Goal: Information Seeking & Learning: Learn about a topic

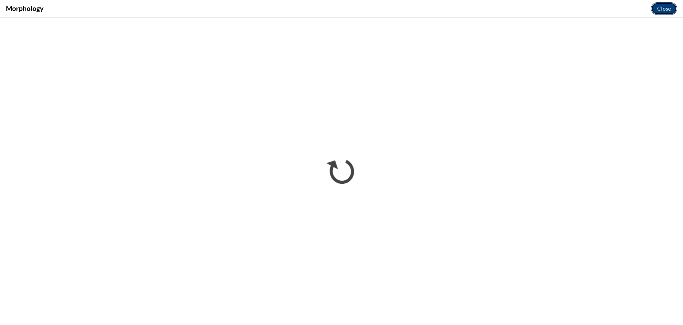
click at [662, 12] on button "Close" at bounding box center [664, 8] width 26 height 13
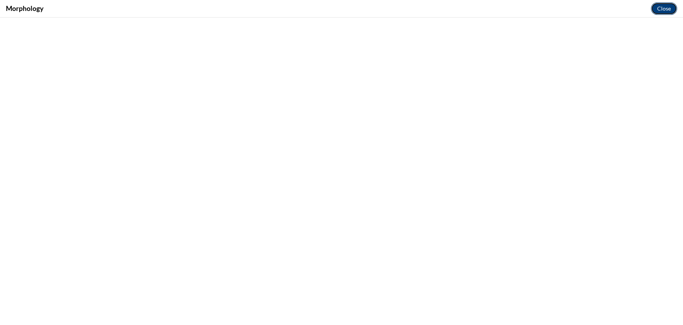
click at [658, 9] on button "Close" at bounding box center [664, 8] width 26 height 13
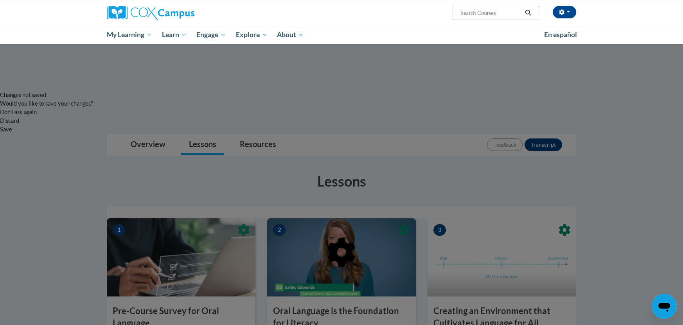
click at [290, 239] on div at bounding box center [341, 162] width 683 height 325
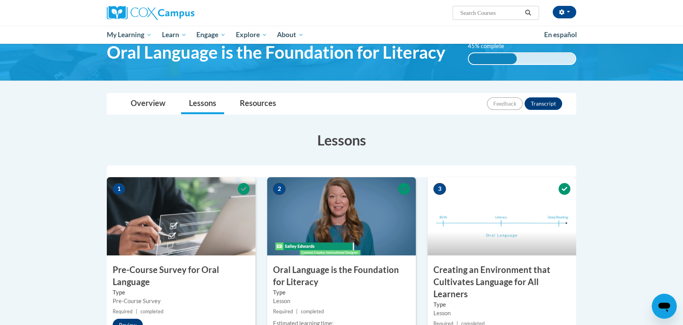
scroll to position [408, 0]
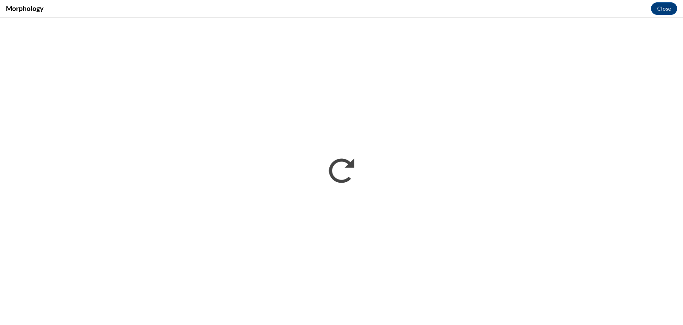
scroll to position [0, 0]
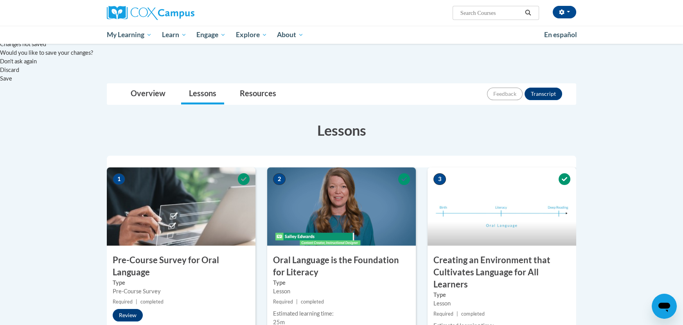
scroll to position [415, 0]
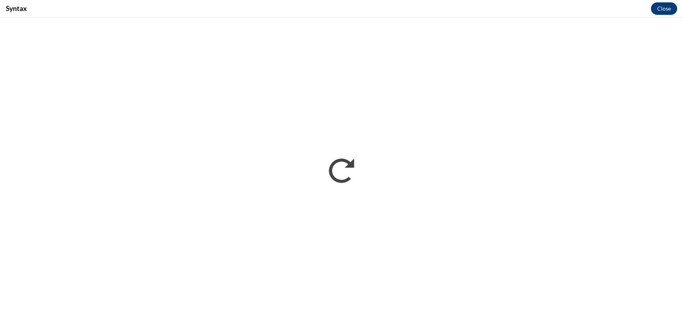
scroll to position [0, 0]
